Goal: Entertainment & Leisure: Consume media (video, audio)

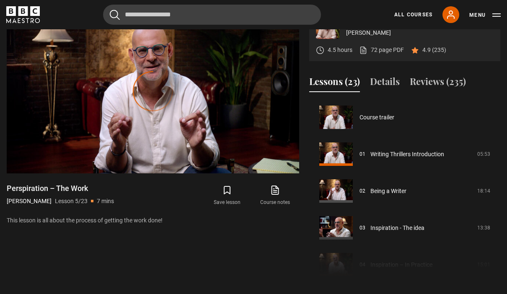
scroll to position [354, 0]
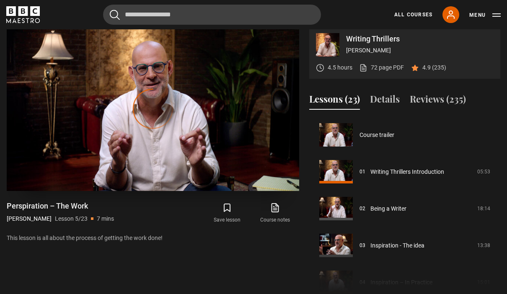
click at [259, 91] on video-js "Video Player is loading. Play Lesson Perspiration – The Work 10s Skip Back 10 s…" at bounding box center [153, 108] width 293 height 165
click at [183, 180] on span "Video Player" at bounding box center [180, 173] width 17 height 17
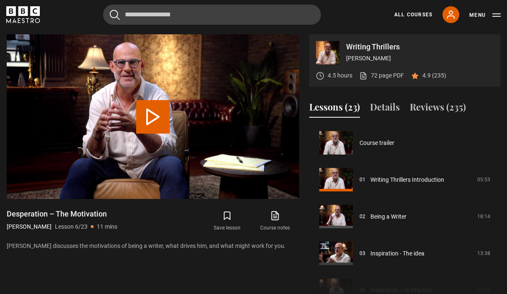
scroll to position [184, 0]
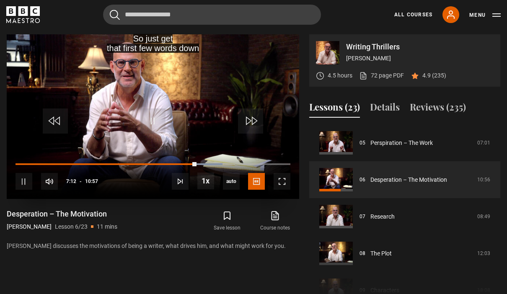
click at [275, 128] on video-js "So just get that first few words down Video Player is loading. Play Lesson Desp…" at bounding box center [153, 116] width 293 height 165
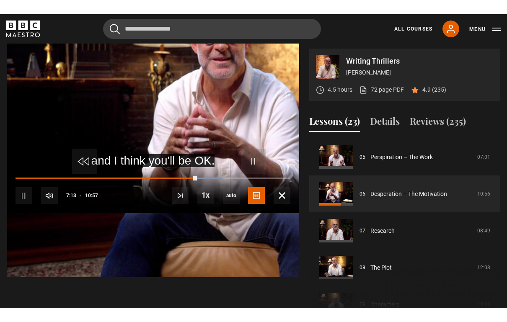
scroll to position [13, 0]
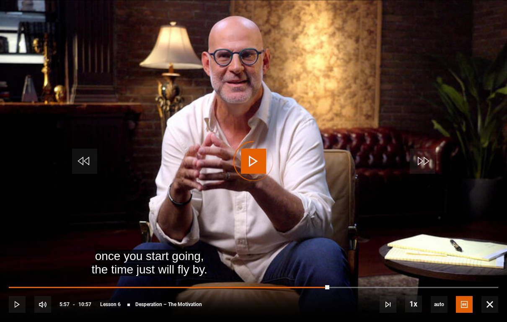
click at [259, 285] on div "10s Skip Back 10 seconds Play 10s Skip Forward 10 seconds Loaded : 54.79% Play …" at bounding box center [253, 299] width 507 height 47
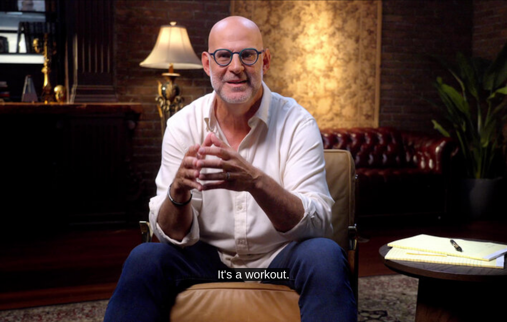
click at [390, 192] on video-js "It's a workout. Video Player is loading. Play Lesson Desperation – The Motivati…" at bounding box center [253, 161] width 507 height 322
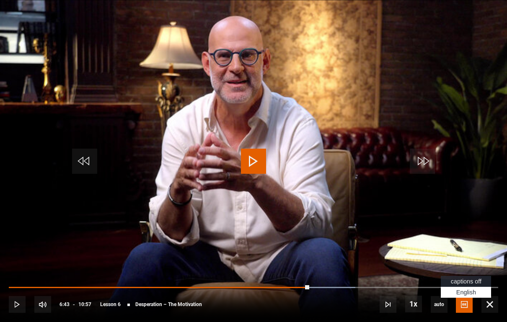
click at [476, 274] on video-js "Video Player is loading. Play Lesson Desperation – The Motivation 10s Skip Back…" at bounding box center [253, 161] width 507 height 322
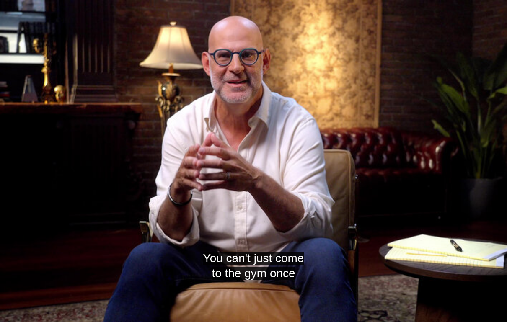
click at [468, 294] on video-js "You can't just come to the gym once Video Player is loading. Play Lesson Desper…" at bounding box center [253, 161] width 507 height 322
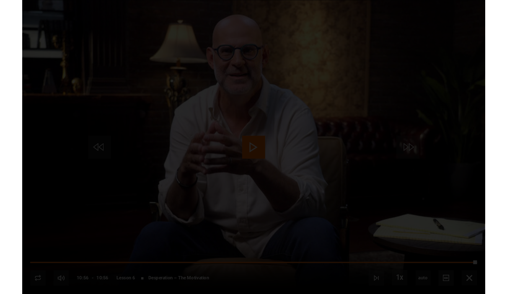
scroll to position [346, 0]
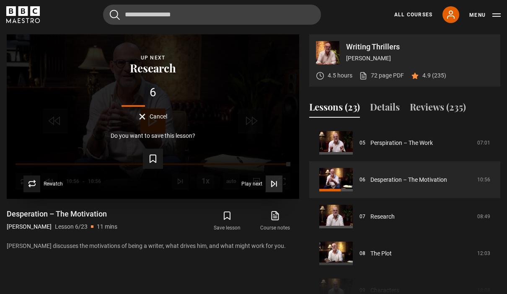
click at [279, 182] on span "Video Player" at bounding box center [274, 184] width 17 height 17
click at [282, 178] on span "Video Player" at bounding box center [274, 184] width 17 height 17
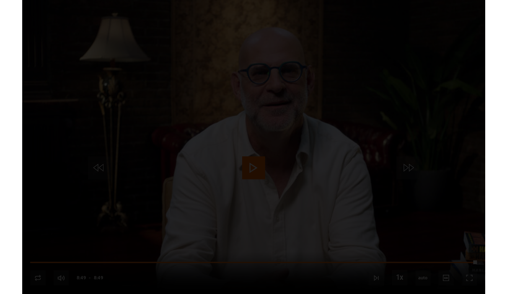
scroll to position [346, 0]
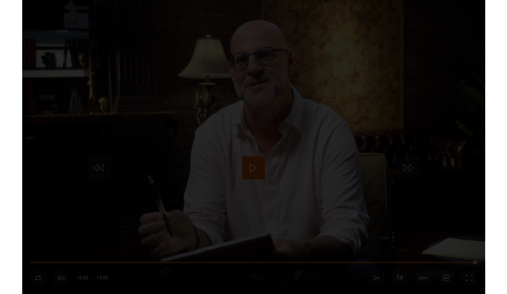
scroll to position [373, 0]
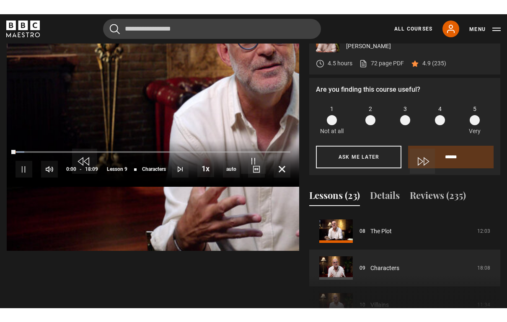
scroll to position [13, 0]
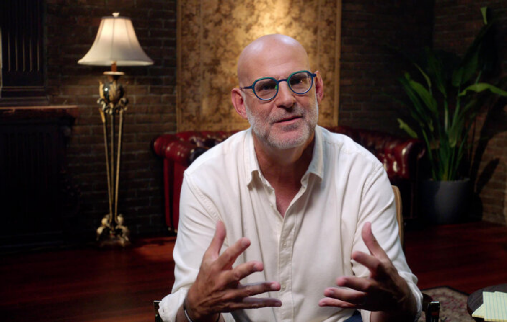
click at [3, 77] on video-js "Video Player is loading. Play Lesson Characters 10s Skip Back 10 seconds Pause …" at bounding box center [253, 161] width 507 height 322
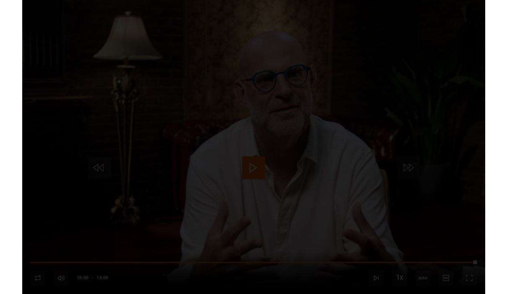
scroll to position [373, 0]
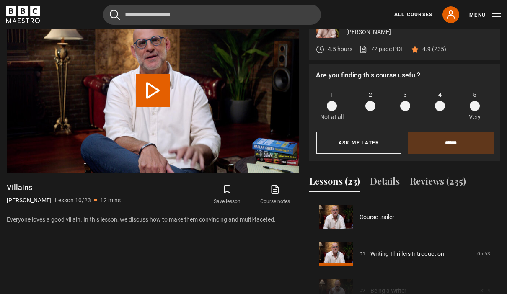
scroll to position [332, 0]
